Goal: Task Accomplishment & Management: Use online tool/utility

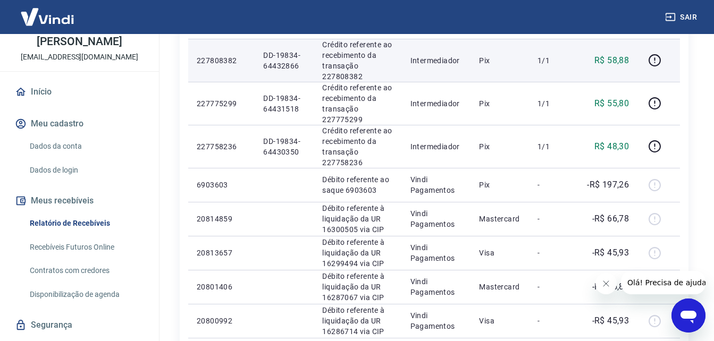
scroll to position [266, 0]
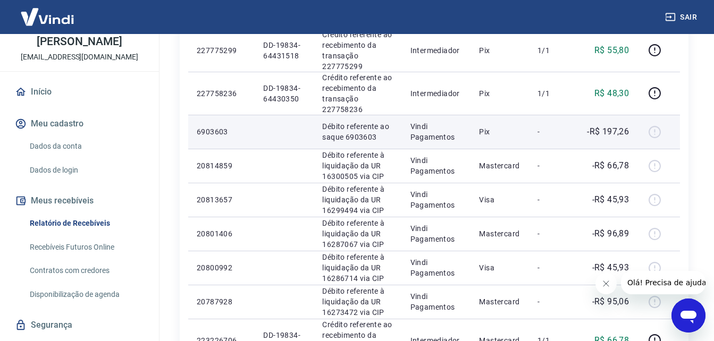
click at [654, 129] on div at bounding box center [659, 131] width 26 height 17
click at [658, 133] on div at bounding box center [659, 131] width 26 height 17
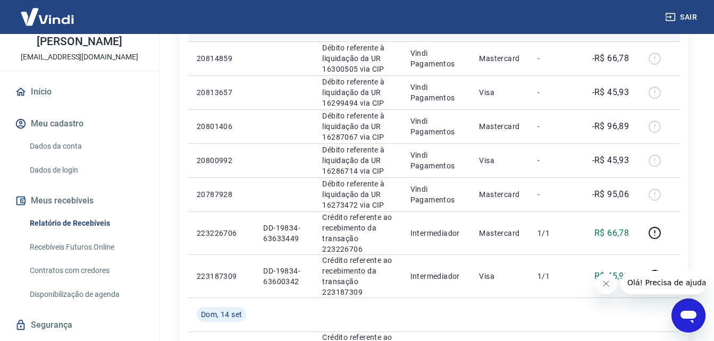
scroll to position [479, 0]
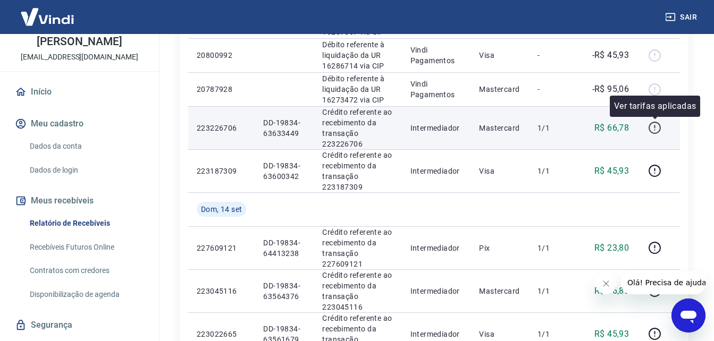
click at [654, 128] on icon "button" at bounding box center [654, 127] width 13 height 13
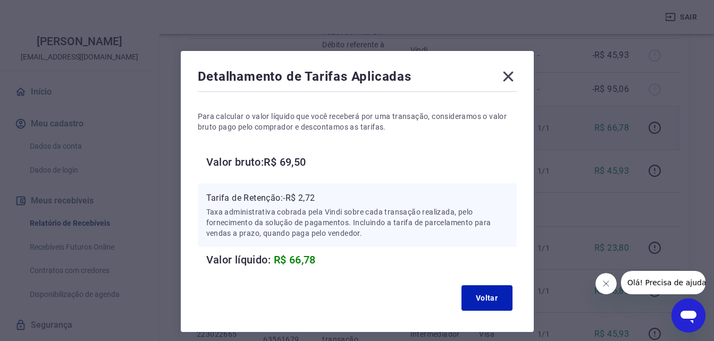
click at [515, 74] on icon at bounding box center [508, 76] width 17 height 17
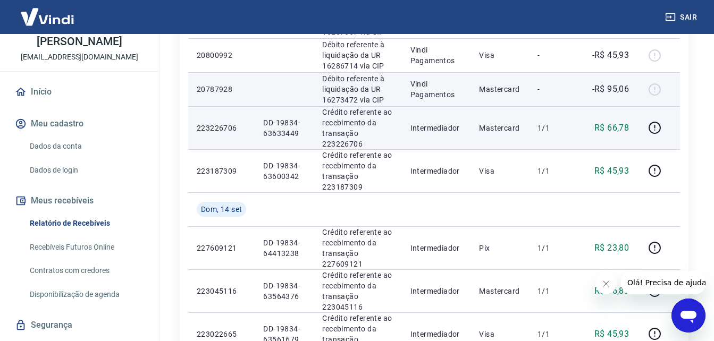
click at [660, 91] on div at bounding box center [659, 89] width 26 height 17
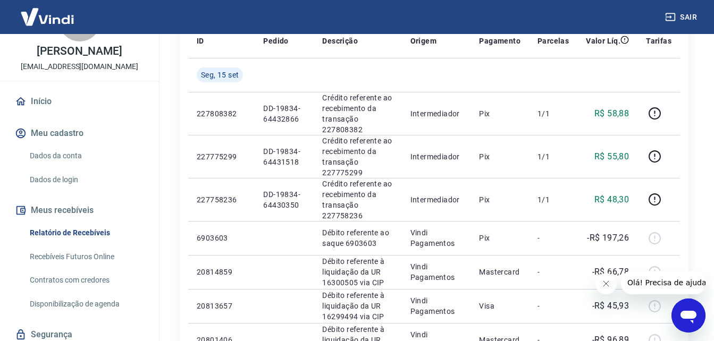
scroll to position [0, 0]
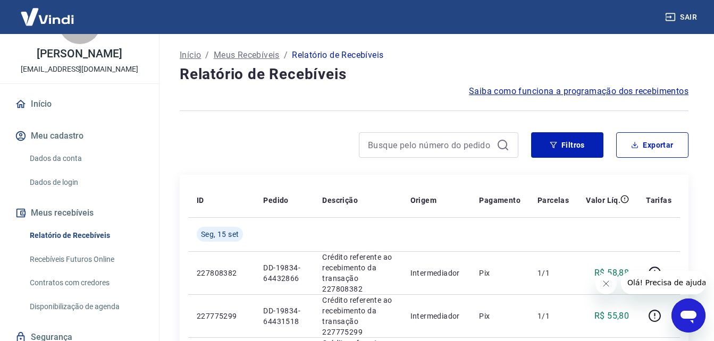
scroll to position [53, 0]
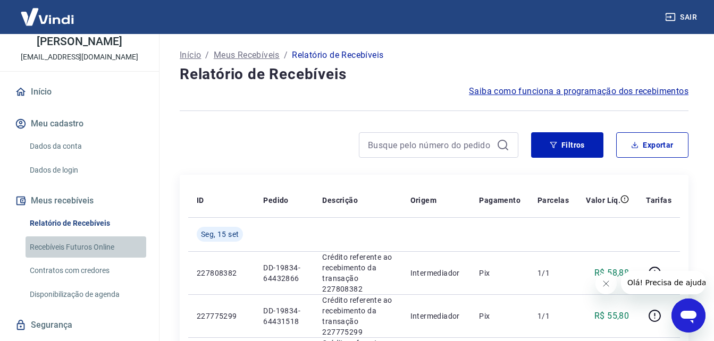
click at [93, 259] on link "Recebíveis Futuros Online" at bounding box center [86, 248] width 121 height 22
